Goal: Navigation & Orientation: Find specific page/section

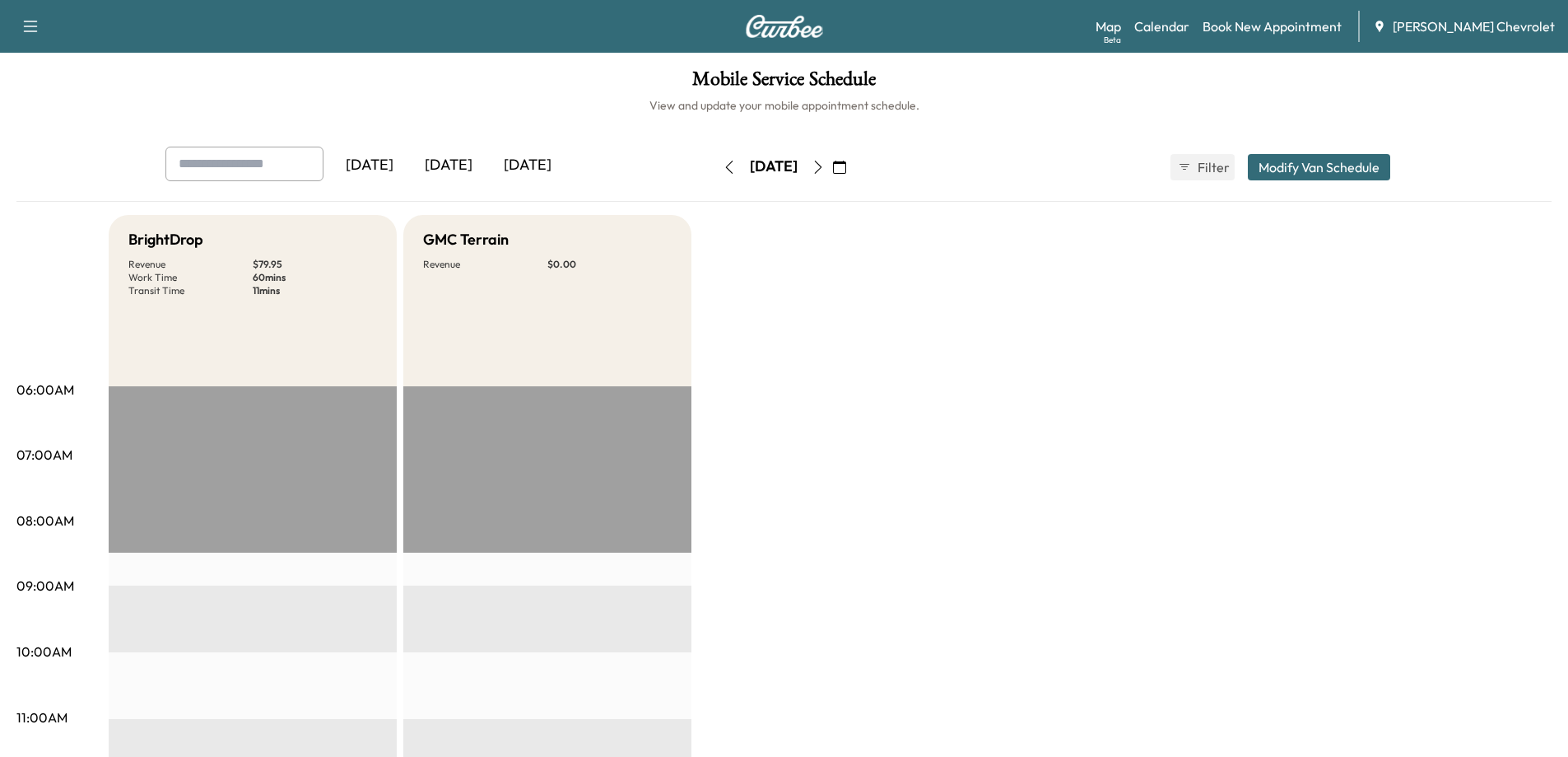
click at [448, 162] on div "[DATE]" at bounding box center [449, 165] width 79 height 37
click at [825, 172] on icon "button" at bounding box center [818, 167] width 13 height 13
click at [825, 168] on icon "button" at bounding box center [818, 167] width 13 height 13
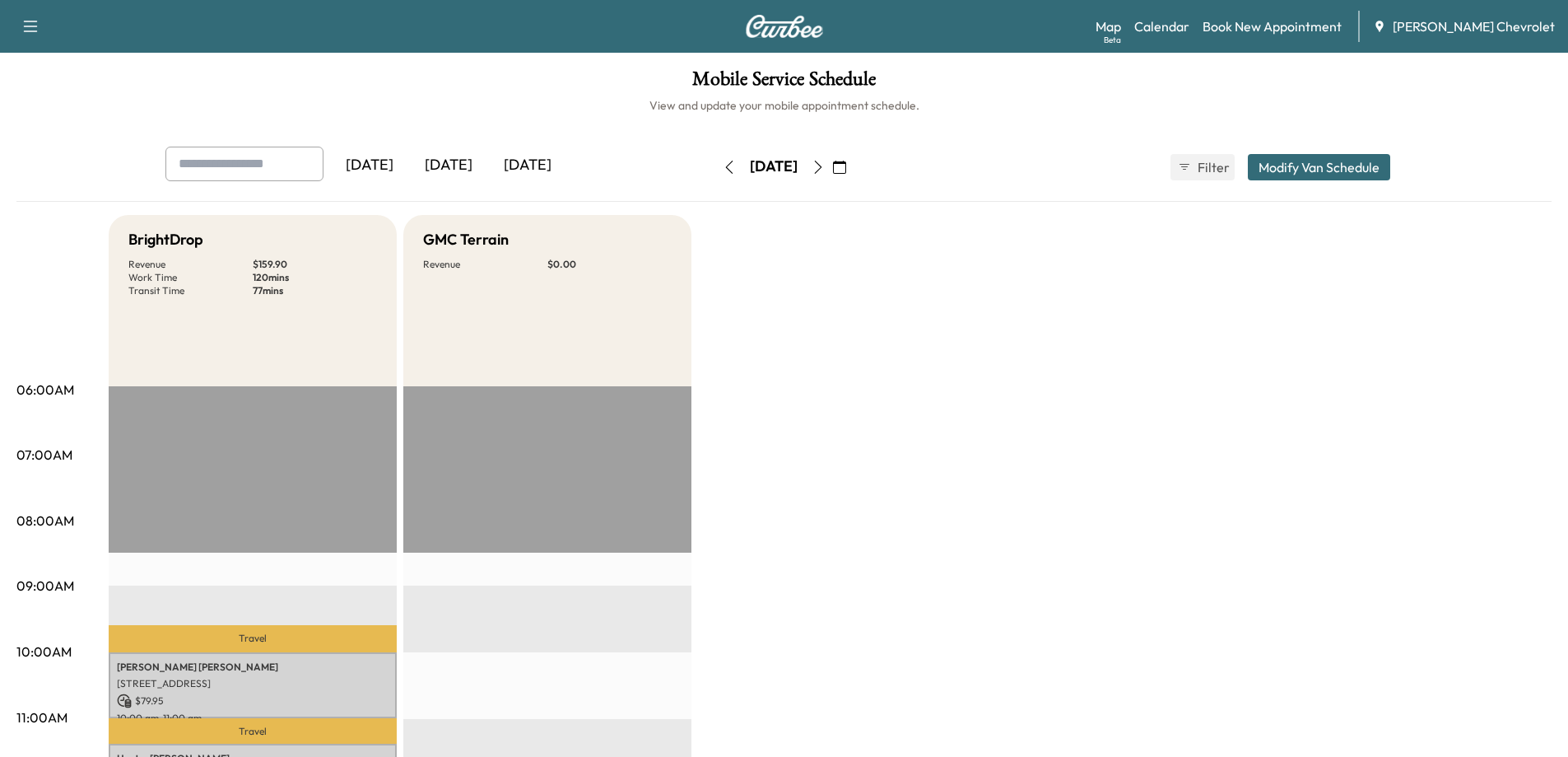
click at [825, 170] on icon "button" at bounding box center [818, 167] width 13 height 13
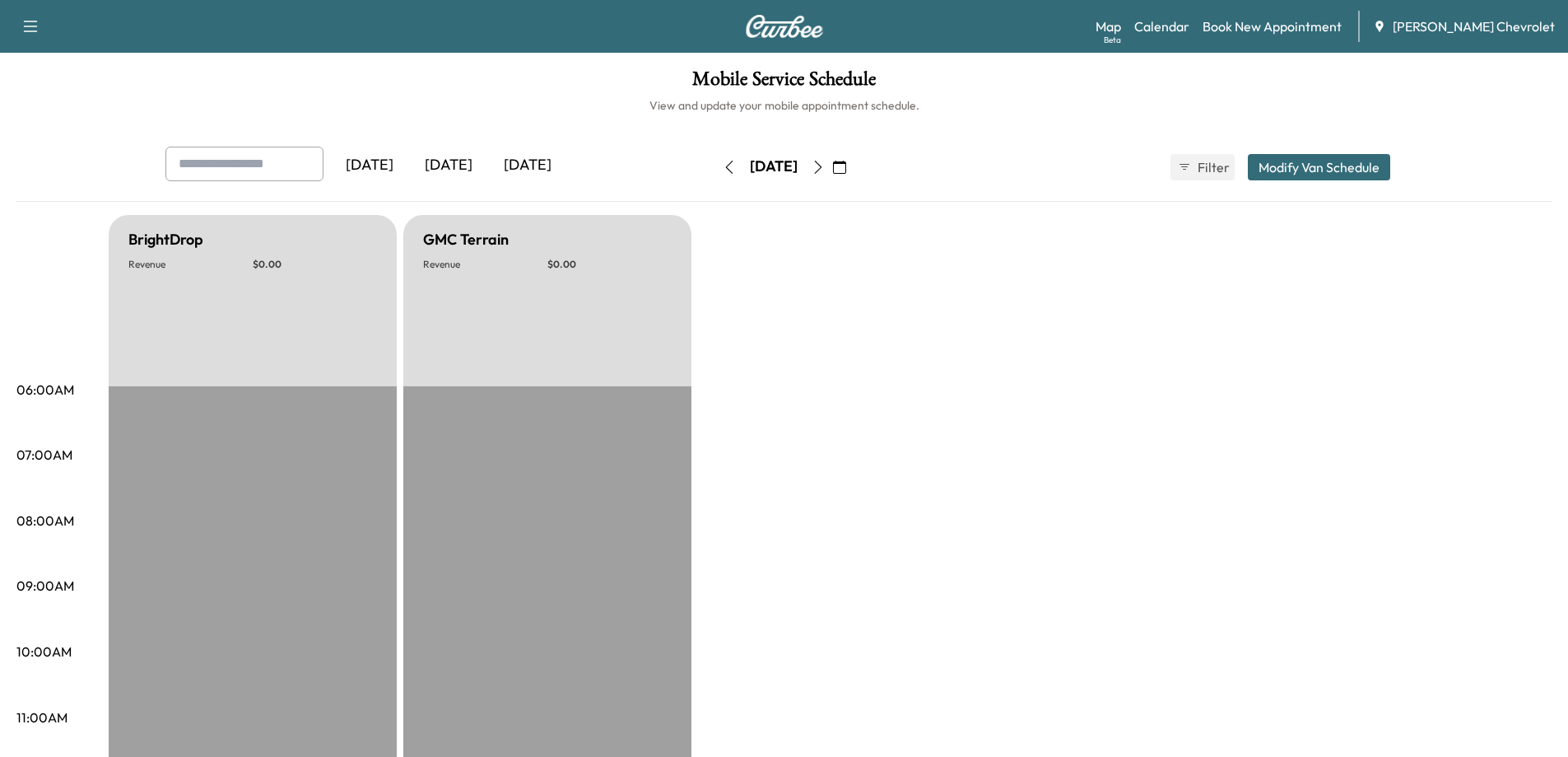
click at [825, 168] on icon "button" at bounding box center [818, 167] width 13 height 13
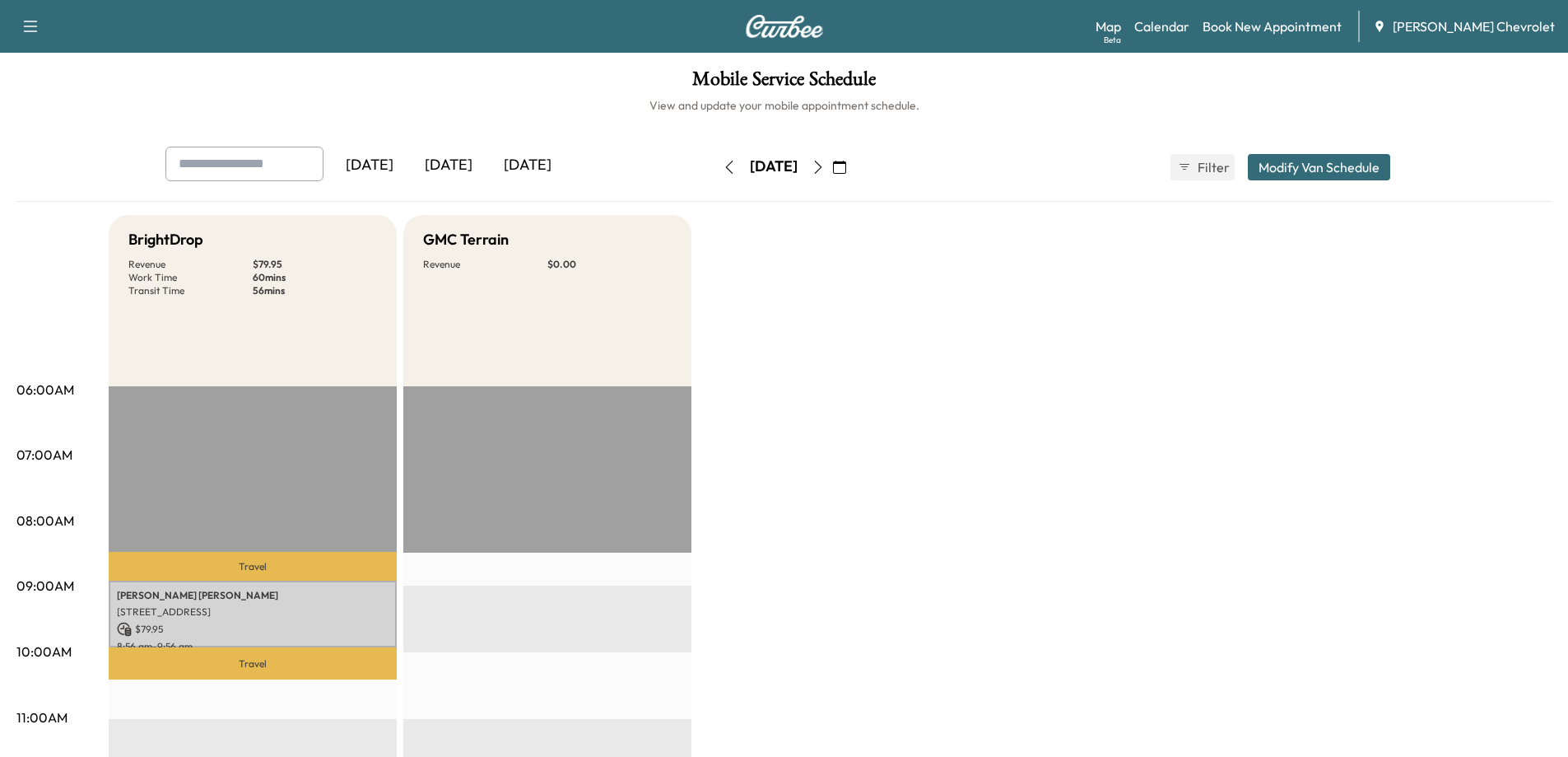
click at [825, 168] on icon "button" at bounding box center [818, 167] width 13 height 13
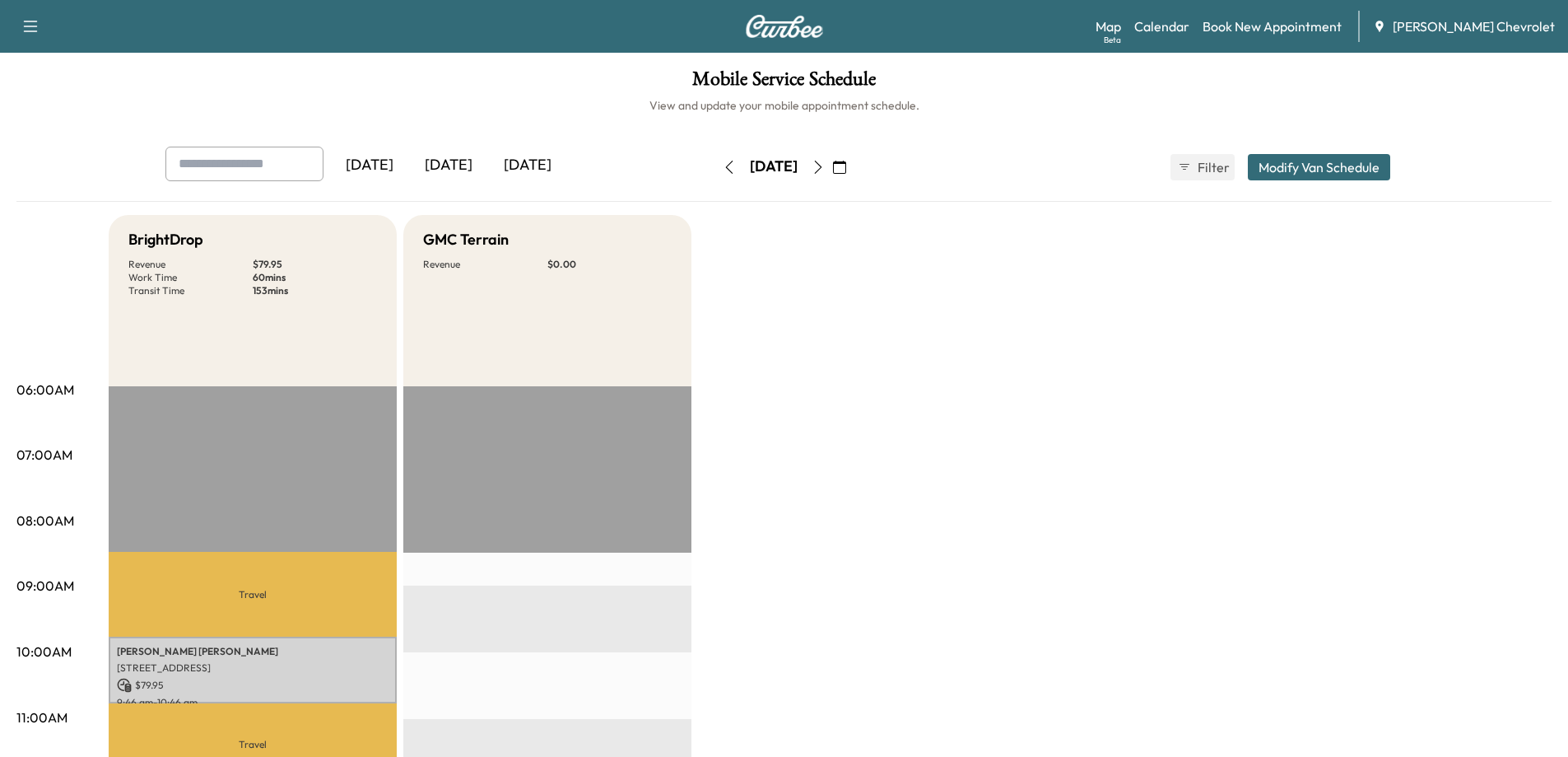
click at [825, 168] on icon "button" at bounding box center [818, 167] width 13 height 13
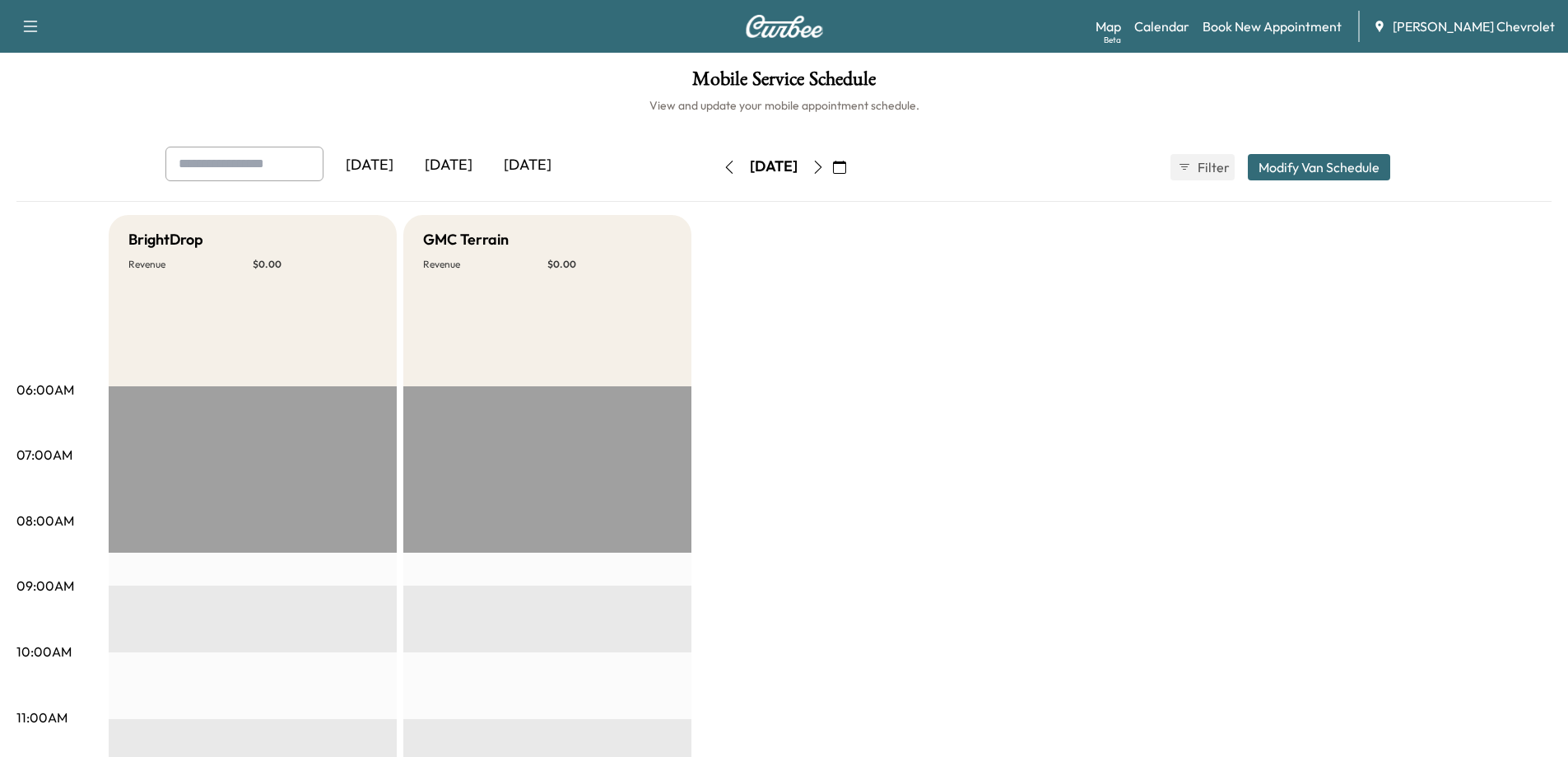
click at [825, 168] on icon "button" at bounding box center [818, 167] width 13 height 13
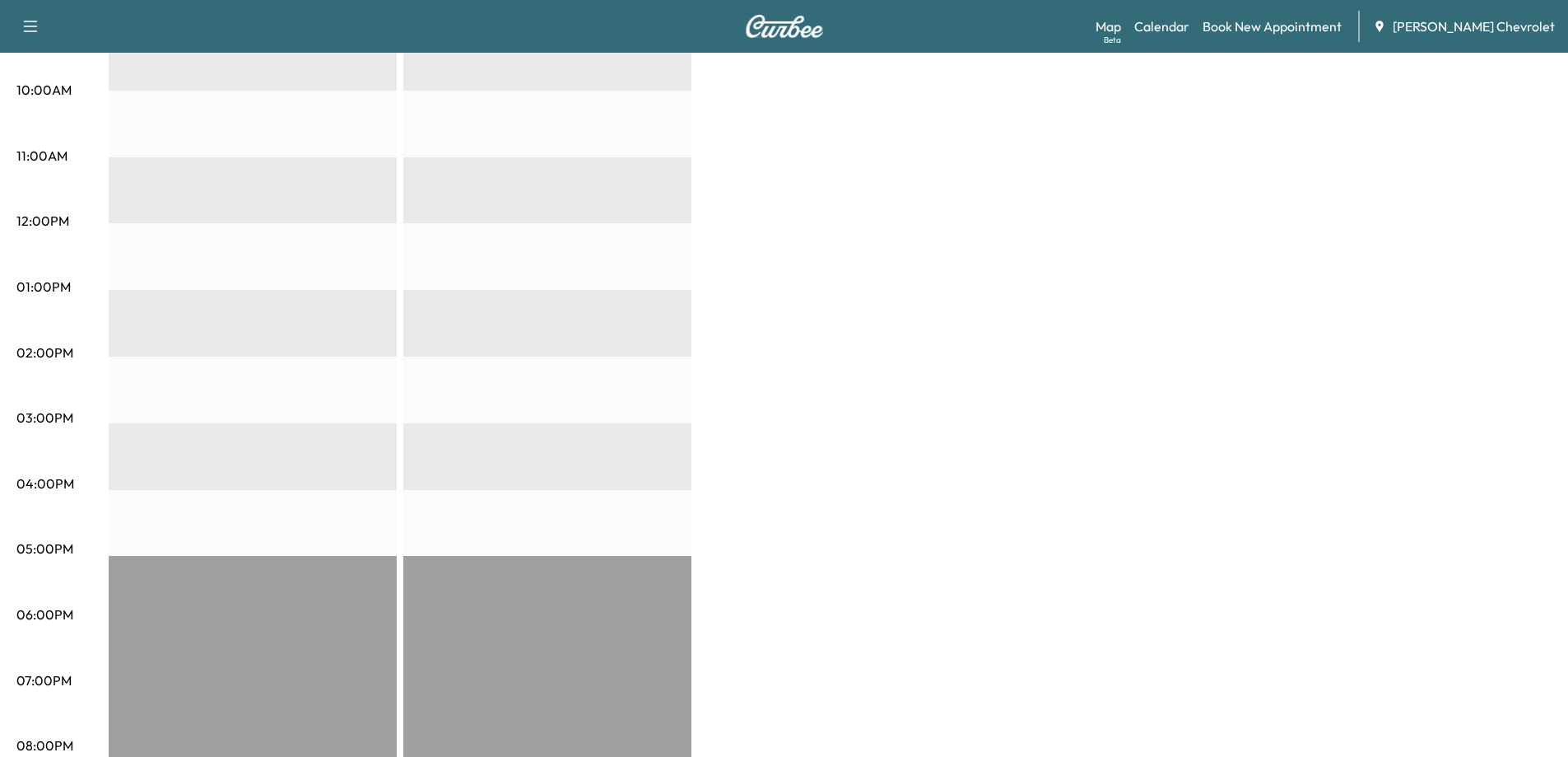
scroll to position [709, 0]
